Goal: Book appointment/travel/reservation

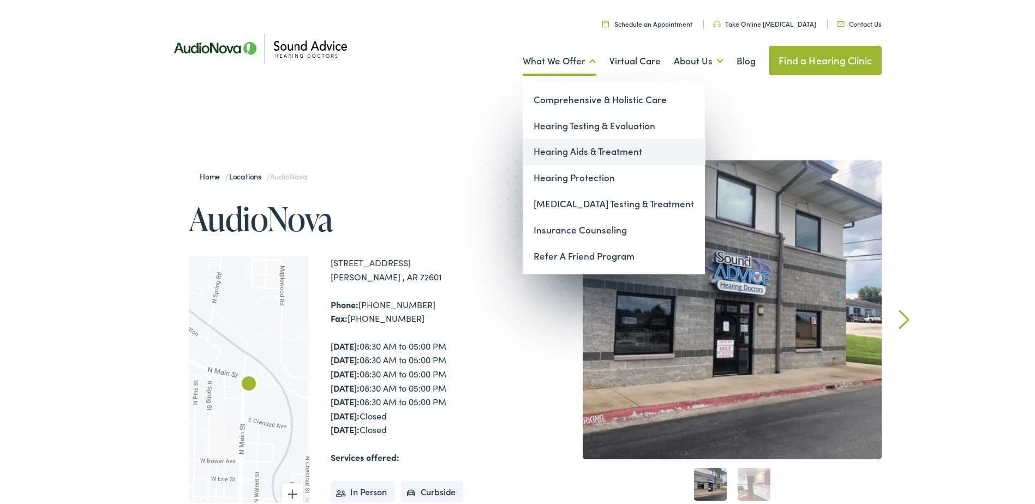
click at [555, 149] on link "Hearing Aids & Treatment" at bounding box center [614, 149] width 182 height 26
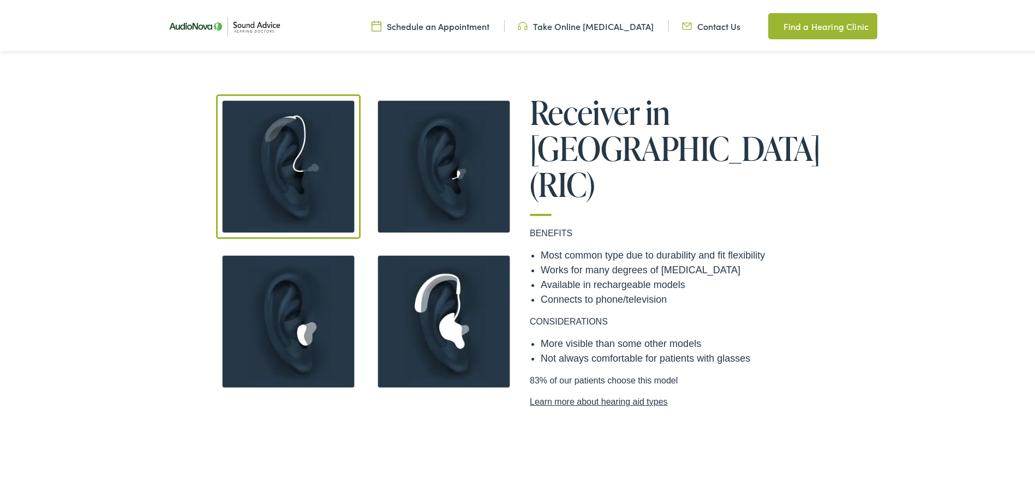
scroll to position [927, 0]
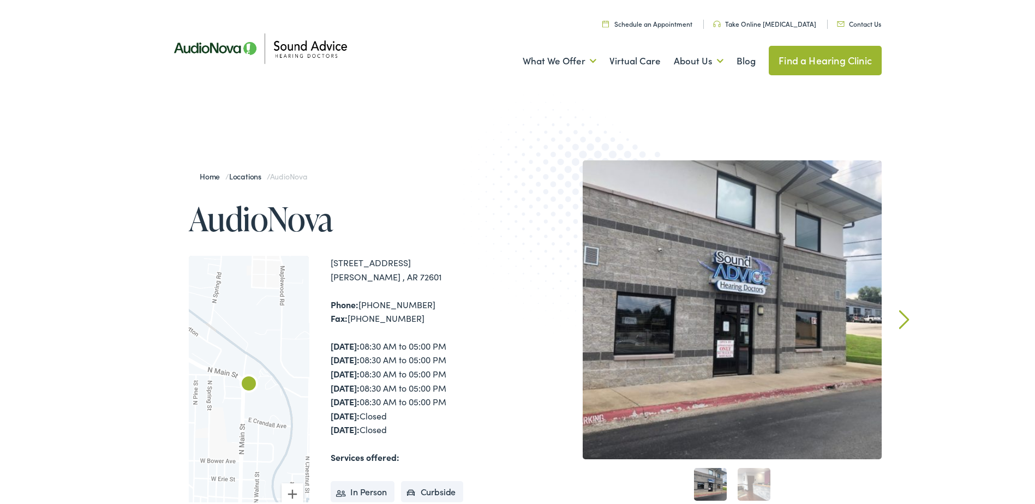
click at [670, 25] on link "Schedule an Appointment" at bounding box center [647, 21] width 90 height 9
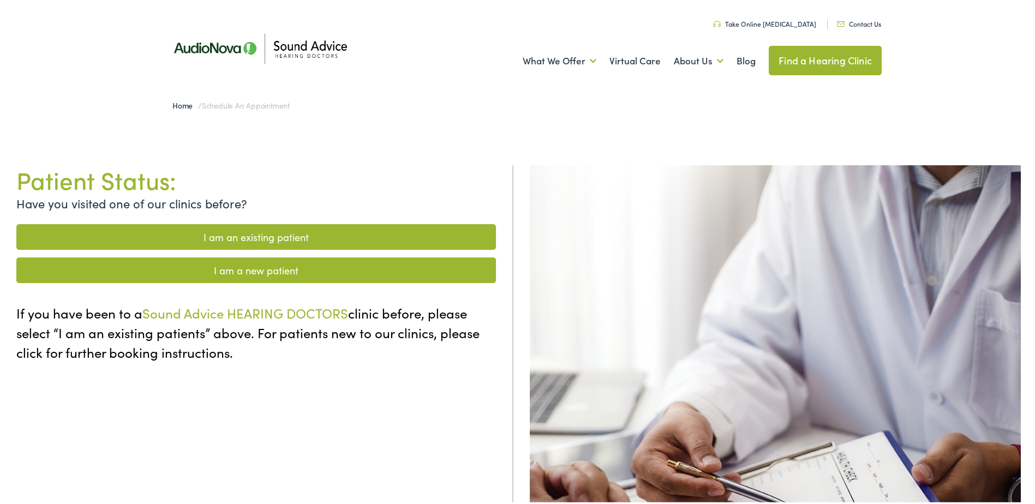
click at [231, 267] on link "I am a new patient" at bounding box center [256, 268] width 480 height 26
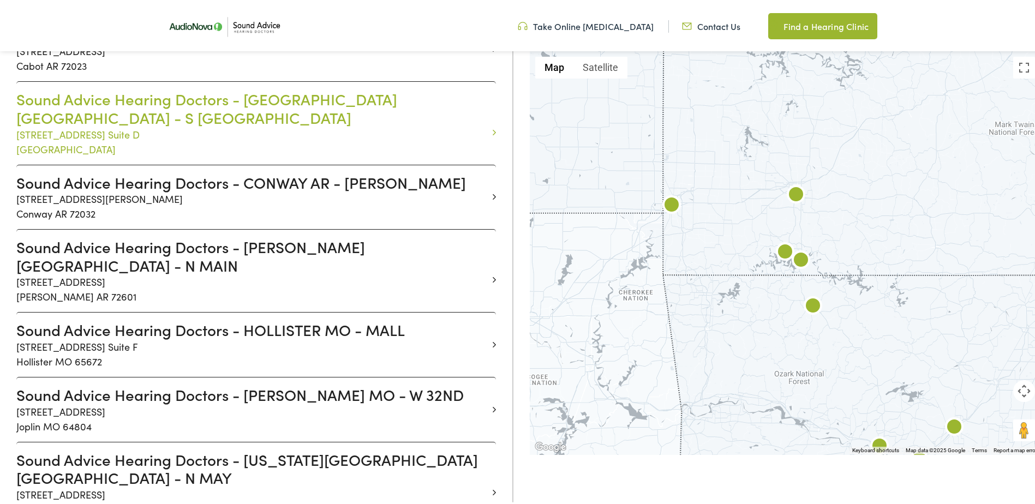
scroll to position [436, 0]
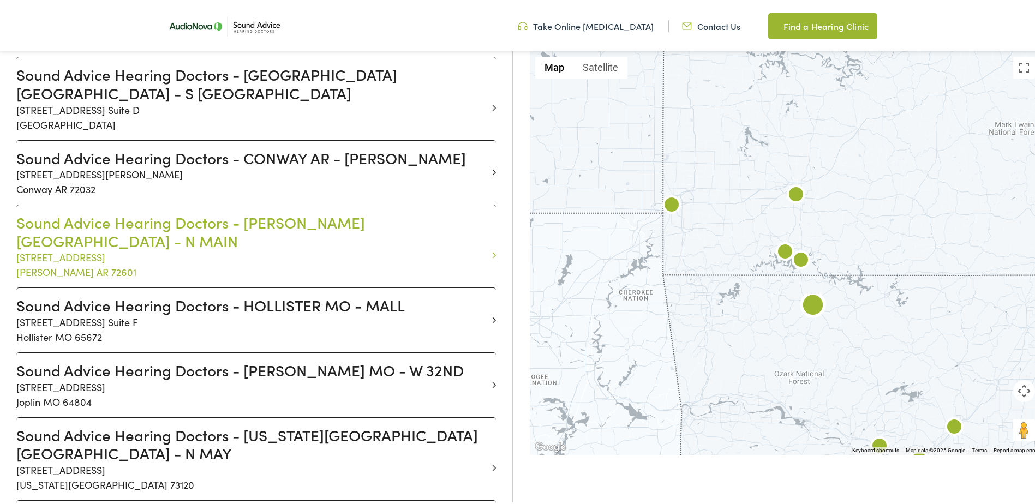
click at [162, 221] on h3 "Sound Advice Hearing Doctors - HARRISON AR - N MAIN" at bounding box center [251, 229] width 471 height 37
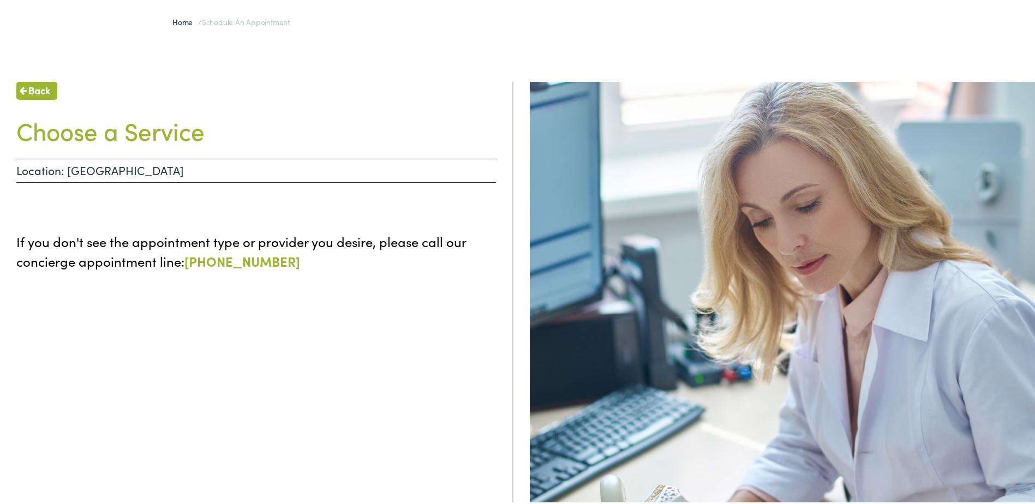
scroll to position [109, 0]
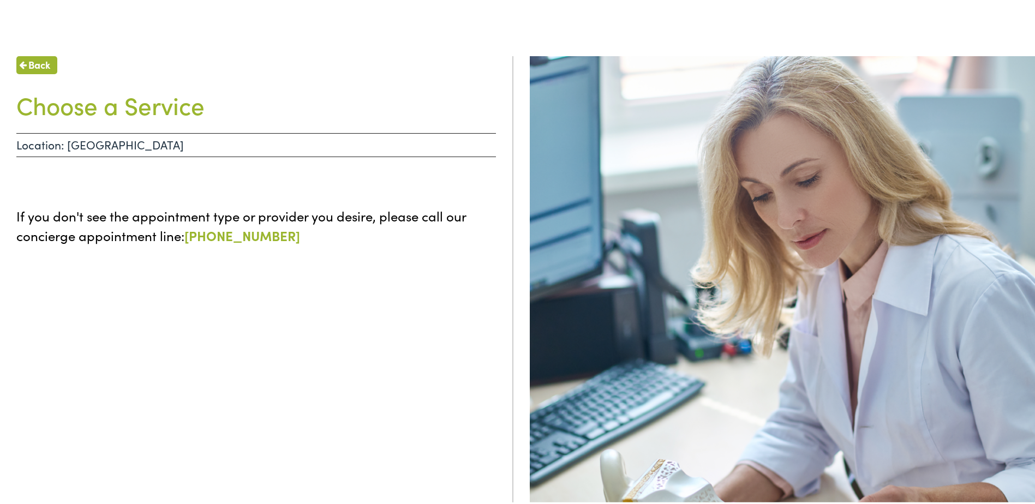
click at [144, 145] on p "Location: HARRISON AR - N MAIN" at bounding box center [256, 143] width 480 height 24
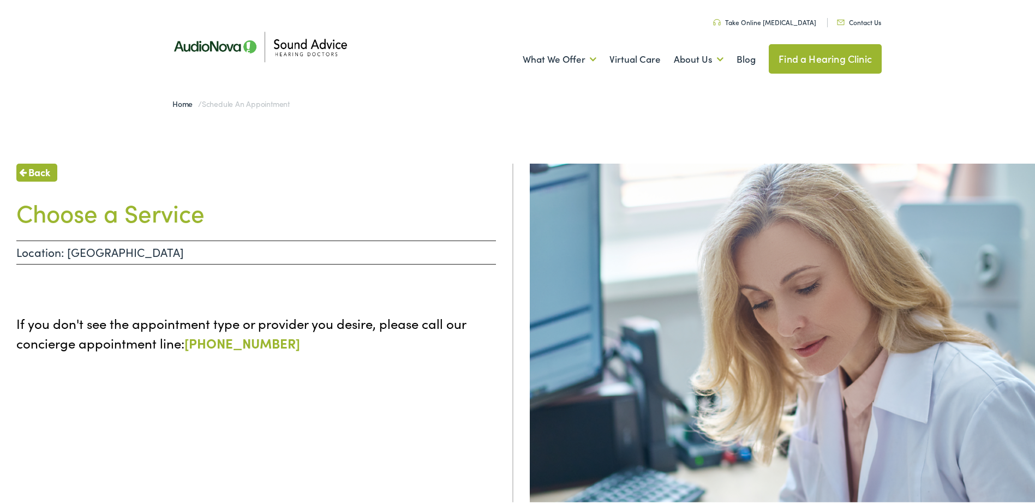
scroll to position [0, 0]
